Goal: Information Seeking & Learning: Learn about a topic

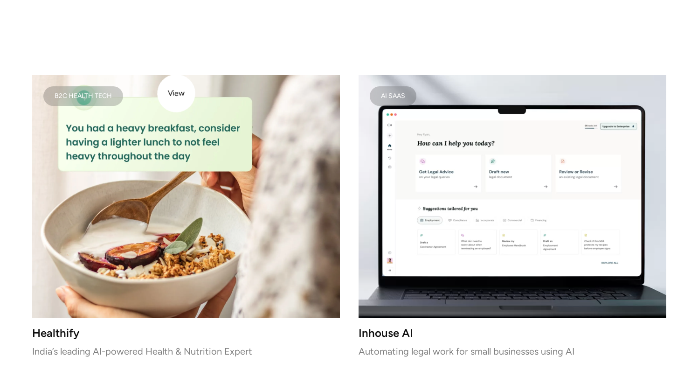
scroll to position [1240, 0]
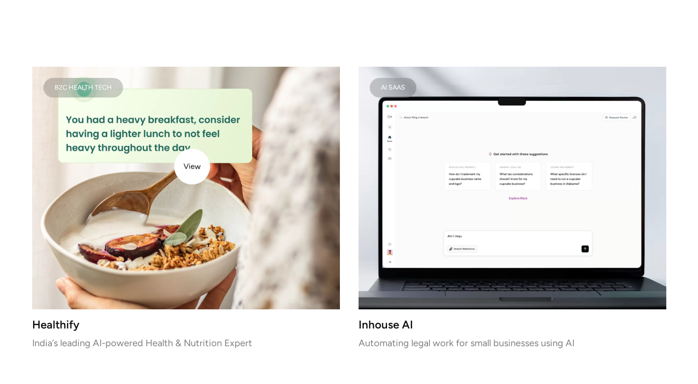
click at [192, 167] on img at bounding box center [186, 188] width 308 height 243
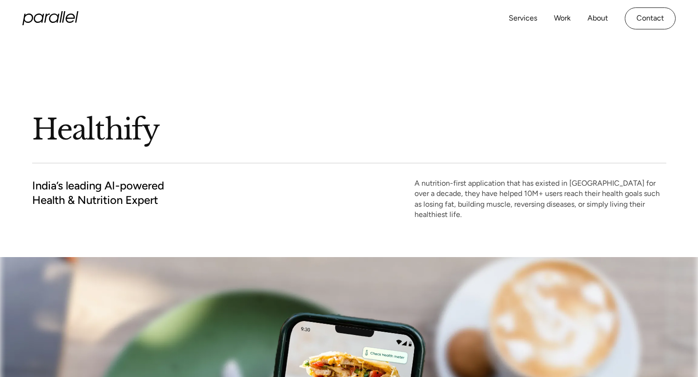
click at [57, 16] on icon "home" at bounding box center [54, 18] width 10 height 9
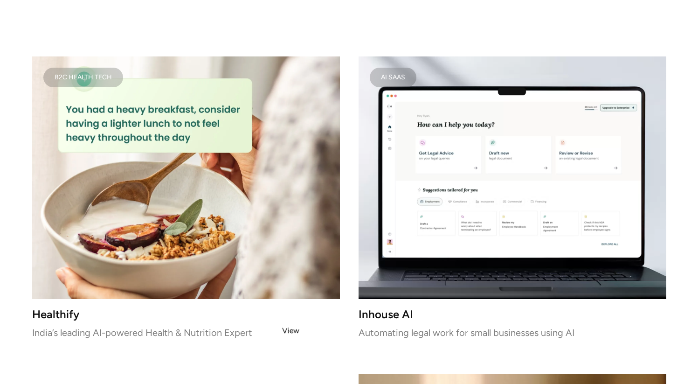
scroll to position [1258, 0]
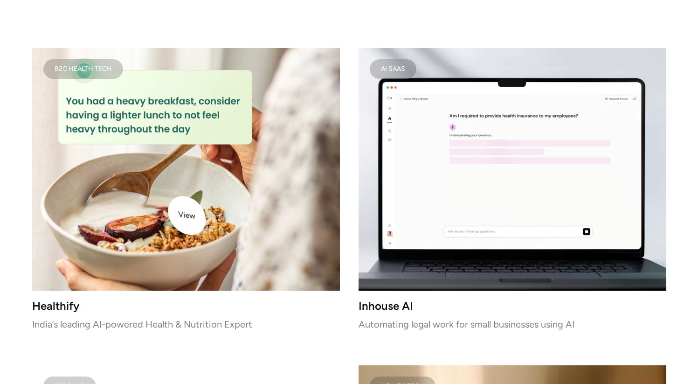
click at [168, 195] on img at bounding box center [186, 169] width 308 height 243
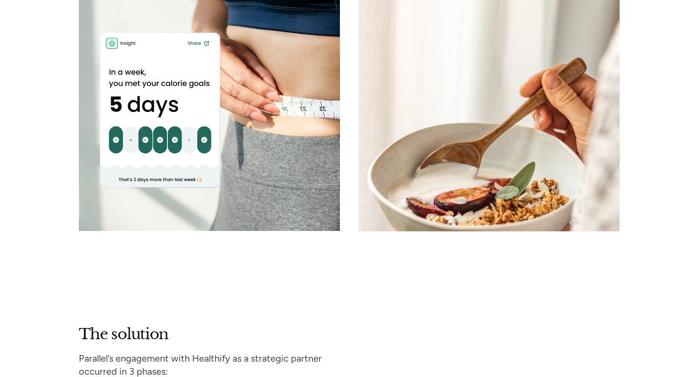
scroll to position [1297, 0]
